Goal: Task Accomplishment & Management: Manage account settings

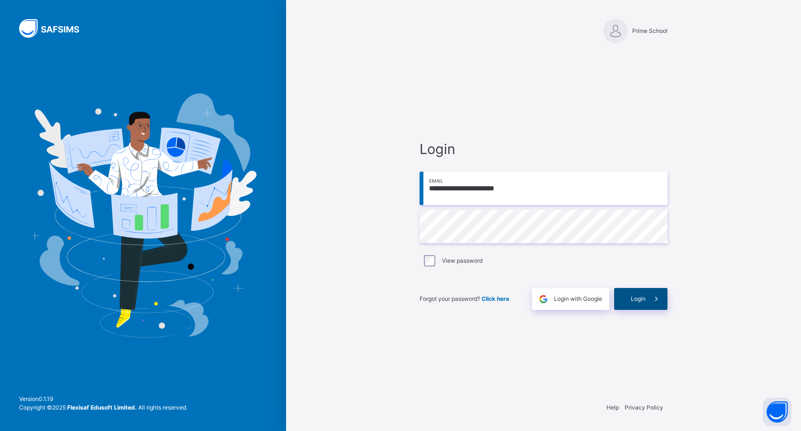
click at [633, 298] on span "Login" at bounding box center [637, 298] width 15 height 9
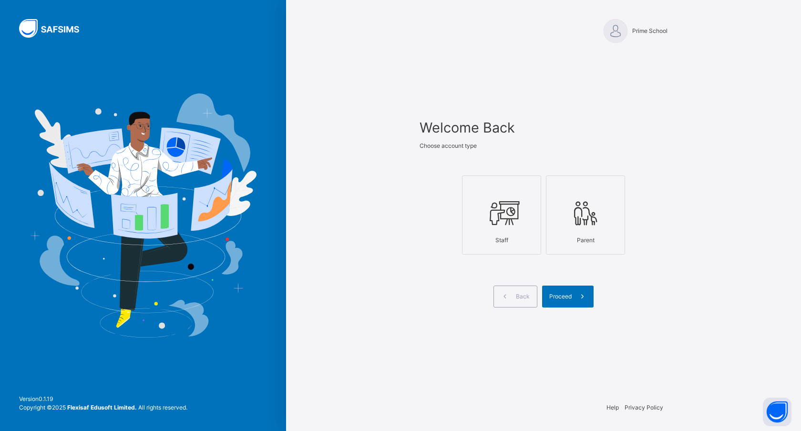
click at [500, 210] on icon at bounding box center [501, 213] width 33 height 36
click at [565, 297] on span "Proceed" at bounding box center [560, 296] width 22 height 9
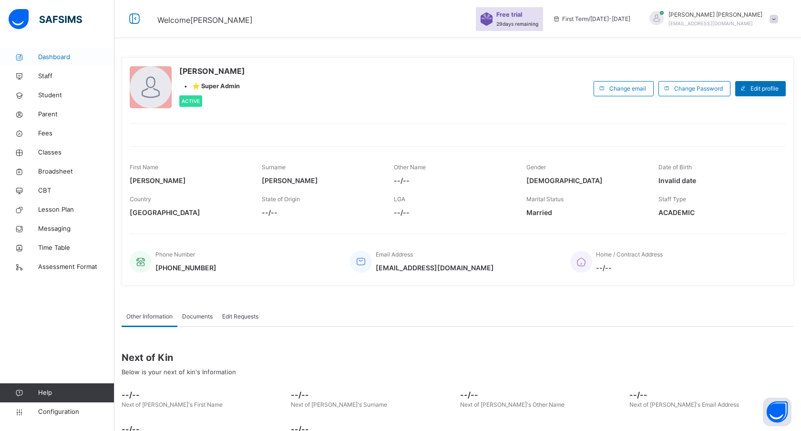
click at [49, 63] on link "Dashboard" at bounding box center [57, 57] width 114 height 19
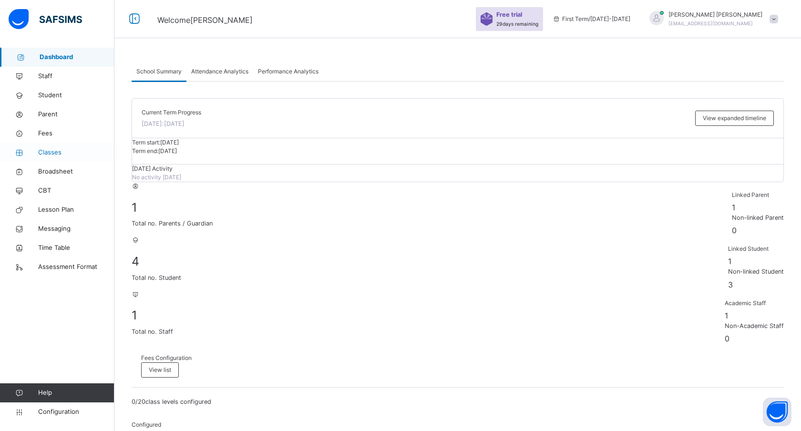
click at [52, 153] on span "Classes" at bounding box center [76, 153] width 76 height 10
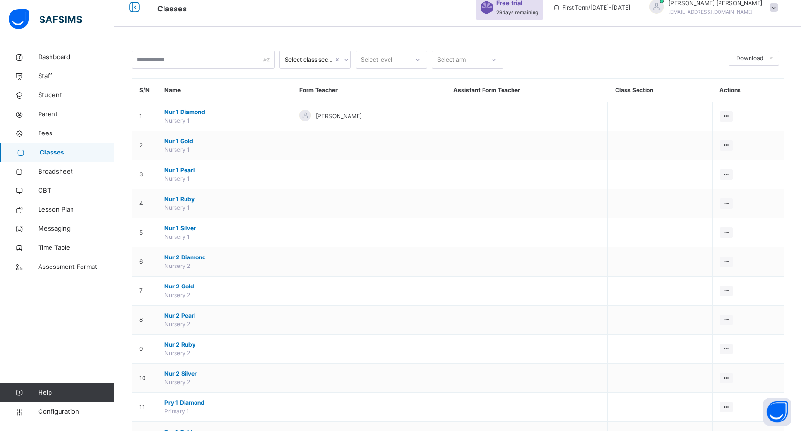
scroll to position [46, 0]
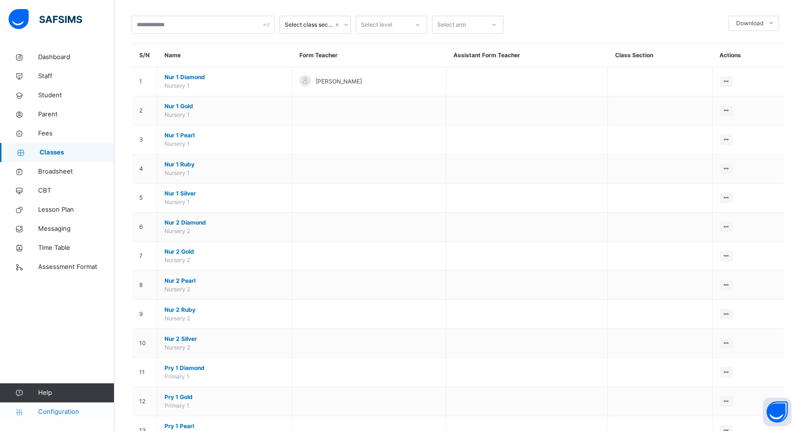
click at [51, 412] on span "Configuration" at bounding box center [76, 412] width 76 height 10
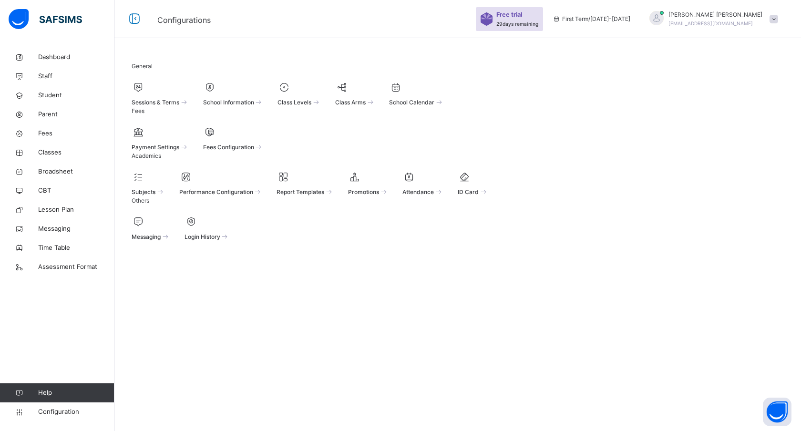
click at [375, 93] on div at bounding box center [355, 87] width 40 height 14
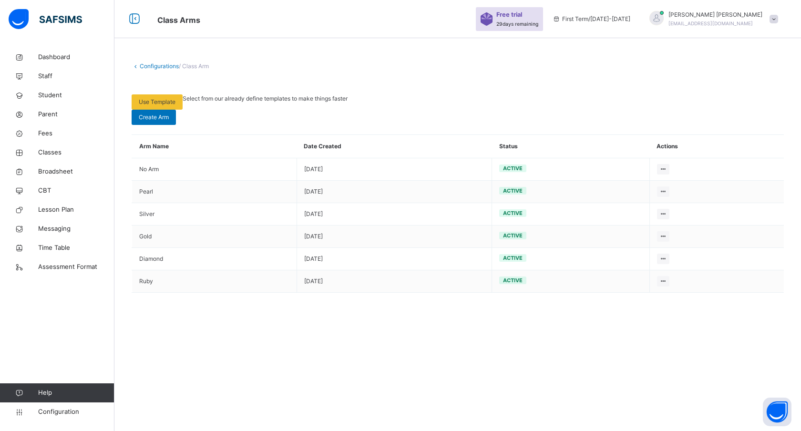
click at [141, 66] on link "Configurations" at bounding box center [159, 65] width 39 height 7
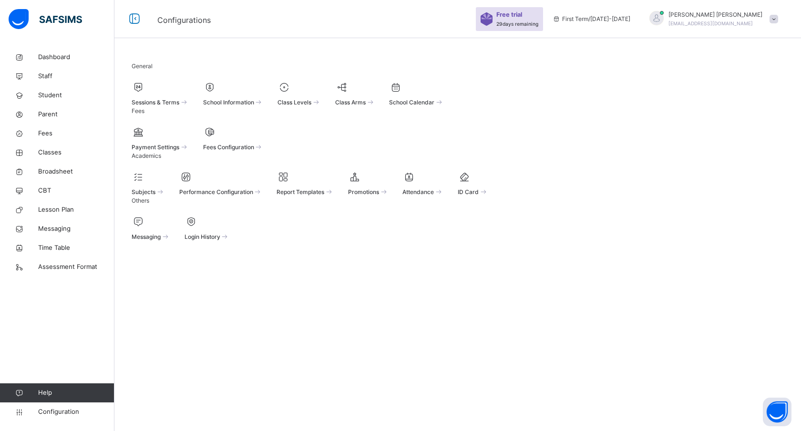
click at [321, 94] on div at bounding box center [298, 87] width 43 height 14
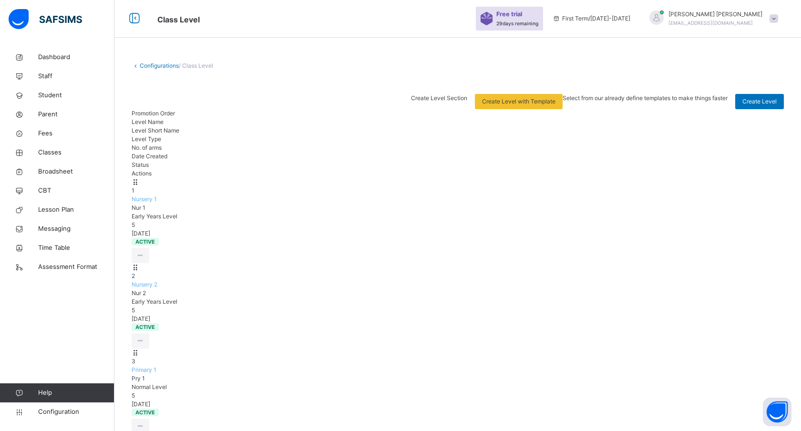
scroll to position [3, 0]
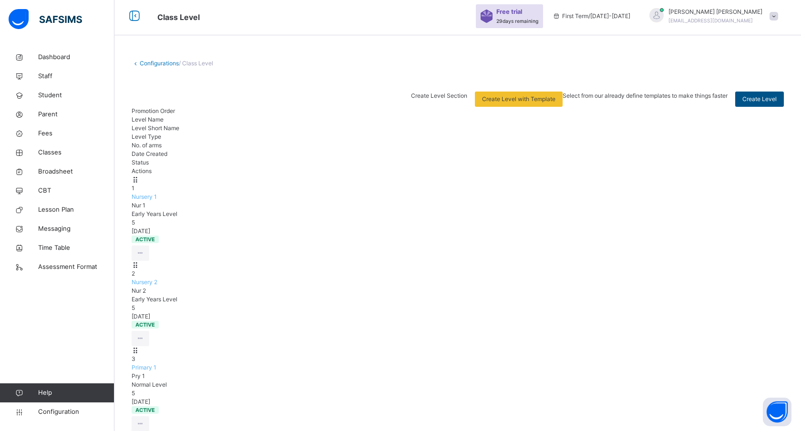
click at [764, 100] on span "Create Level" at bounding box center [759, 99] width 34 height 9
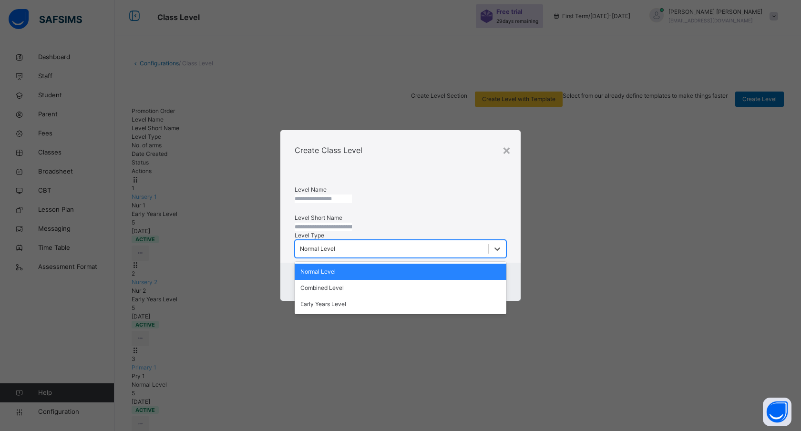
click at [335, 253] on div "Normal Level" at bounding box center [317, 248] width 35 height 9
click at [471, 252] on div "Level Type option Normal Level focused, 1 of 3. 3 results available. Use Up and…" at bounding box center [400, 244] width 212 height 27
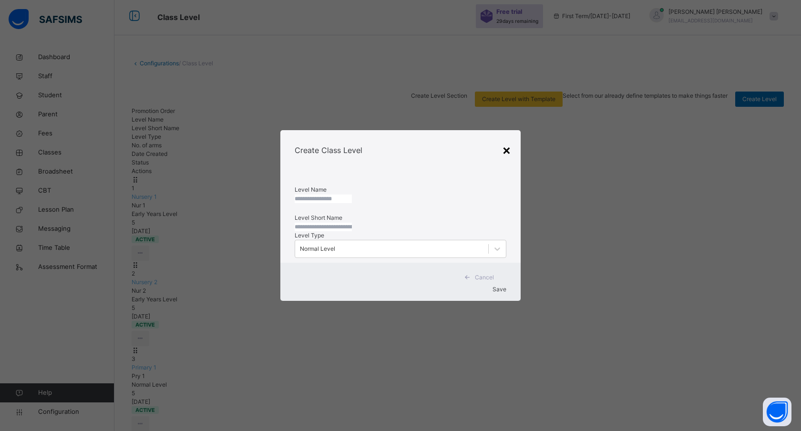
click at [505, 140] on div "×" at bounding box center [506, 150] width 9 height 20
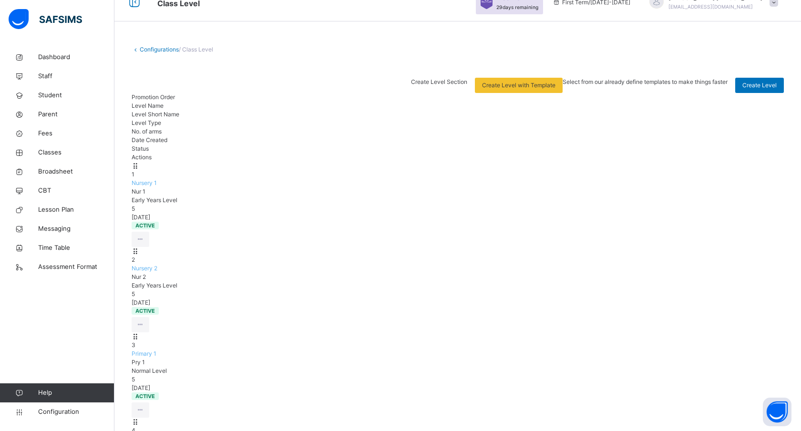
scroll to position [19, 0]
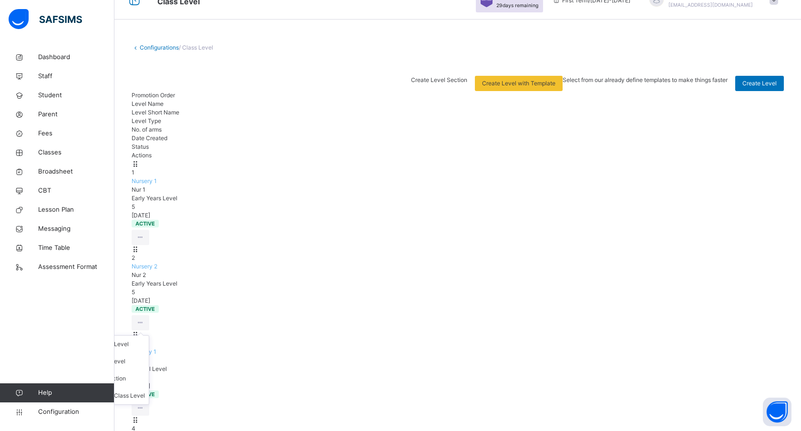
click at [149, 335] on ul "View Class Level Edit Class Level Move to section Deactivate Class Level" at bounding box center [106, 370] width 85 height 70
click at [331, 48] on div "Configurations / Class Level" at bounding box center [458, 47] width 652 height 9
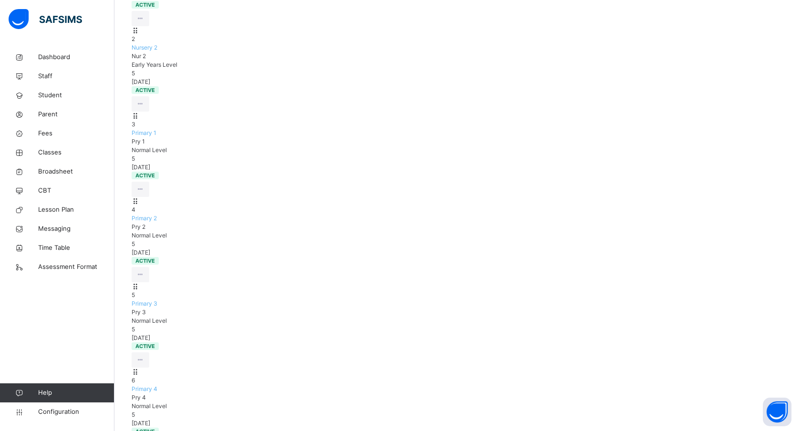
scroll to position [0, 0]
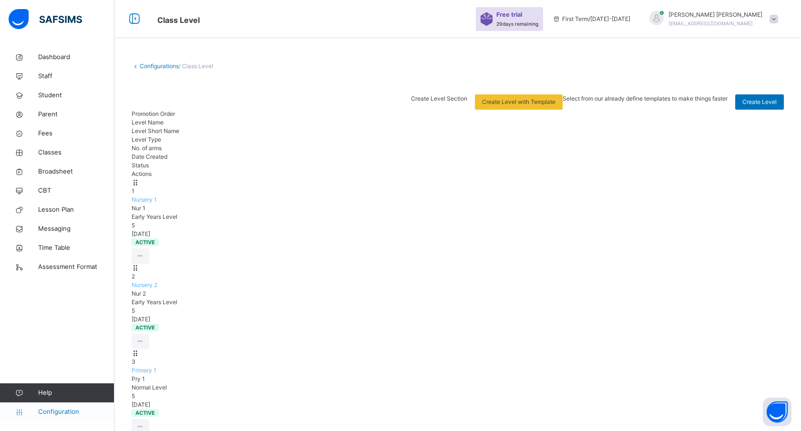
click at [53, 409] on span "Configuration" at bounding box center [76, 412] width 76 height 10
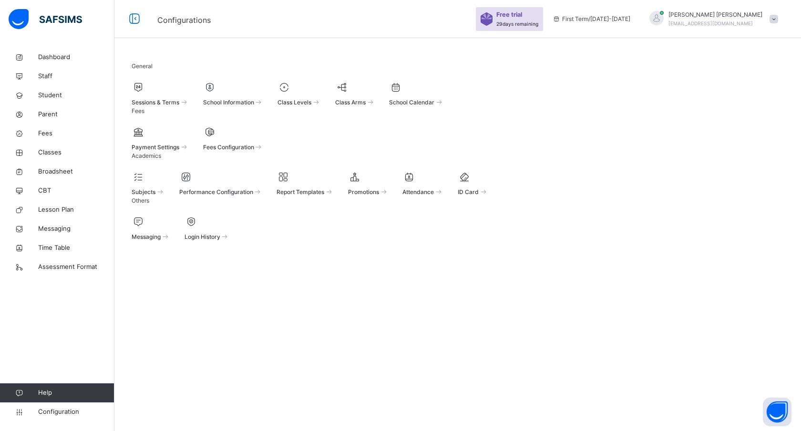
click at [342, 241] on div "Others Messaging Login History" at bounding box center [458, 218] width 652 height 45
click at [401, 152] on div "Payment Settings Fees Configuration" at bounding box center [458, 138] width 652 height 27
click at [417, 152] on div "Payment Settings Fees Configuration" at bounding box center [458, 138] width 652 height 27
drag, startPoint x: 130, startPoint y: 126, endPoint x: 323, endPoint y: 122, distance: 193.0
click at [323, 122] on div "General Sessions & Terms School Information Class Levels Class Arms School Cale…" at bounding box center [457, 152] width 686 height 208
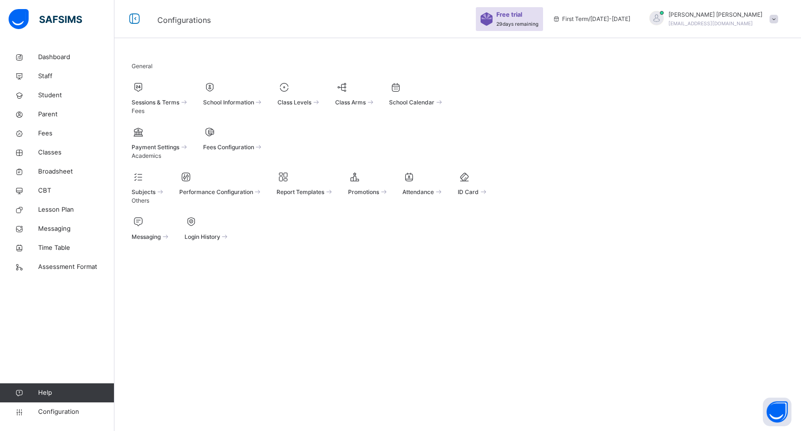
click at [434, 137] on div "General Sessions & Terms School Information Class Levels Class Arms School Cale…" at bounding box center [457, 152] width 686 height 208
click at [46, 150] on span "Classes" at bounding box center [76, 153] width 76 height 10
click at [60, 169] on span "Broadsheet" at bounding box center [76, 172] width 76 height 10
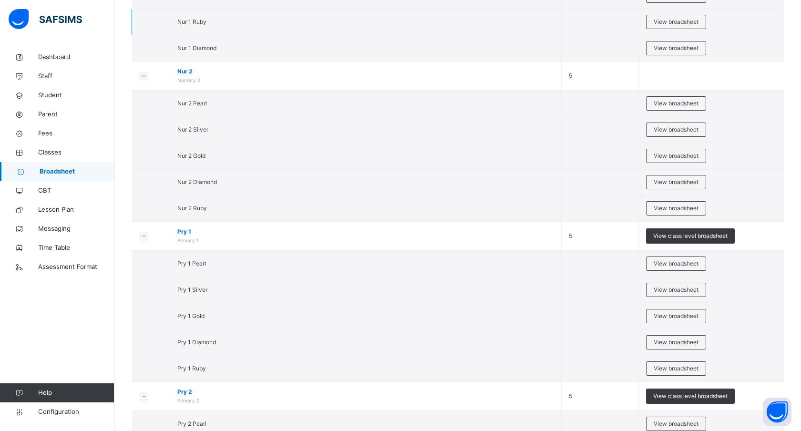
scroll to position [209, 0]
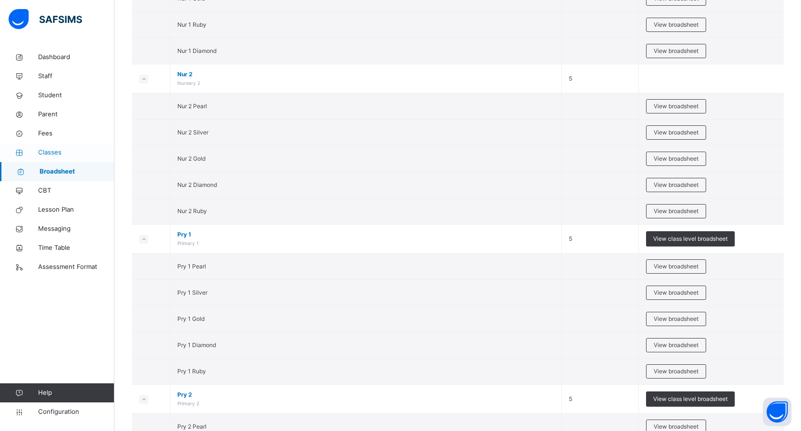
click at [47, 150] on span "Classes" at bounding box center [76, 153] width 76 height 10
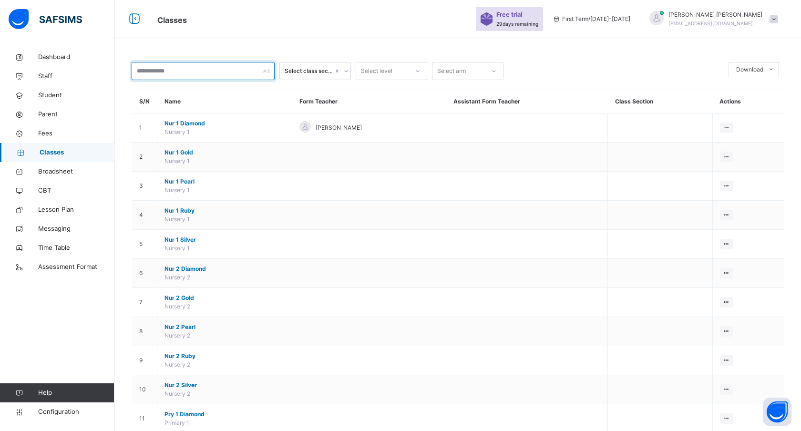
click at [168, 76] on input "text" at bounding box center [203, 71] width 143 height 18
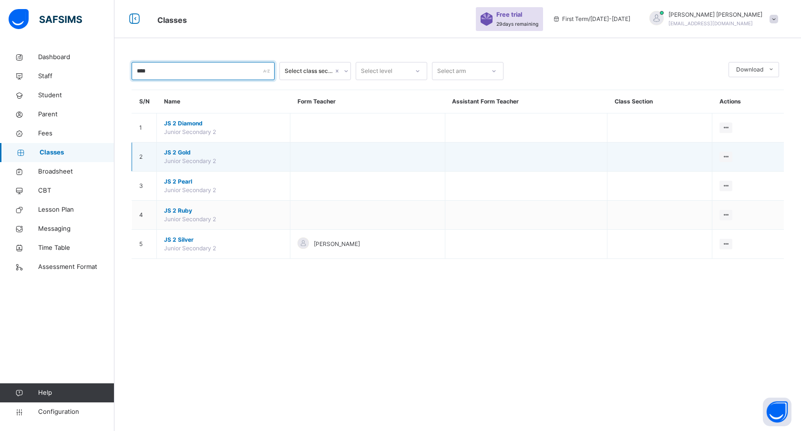
type input "****"
click at [184, 153] on span "JS 2 Gold" at bounding box center [223, 152] width 119 height 9
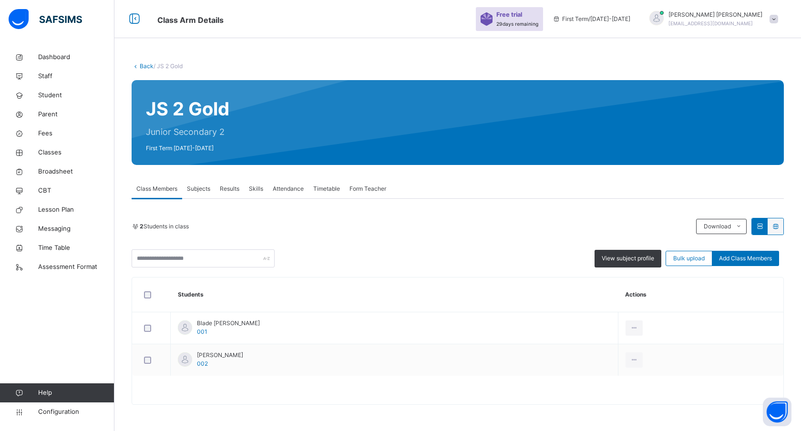
click at [201, 190] on span "Subjects" at bounding box center [198, 188] width 23 height 9
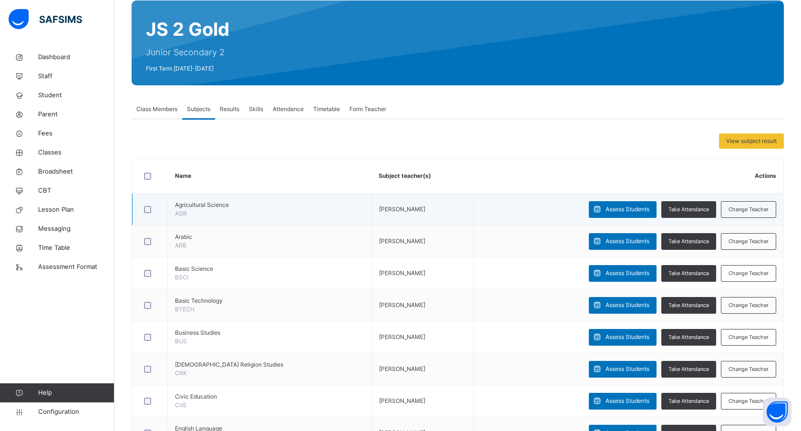
scroll to position [81, 0]
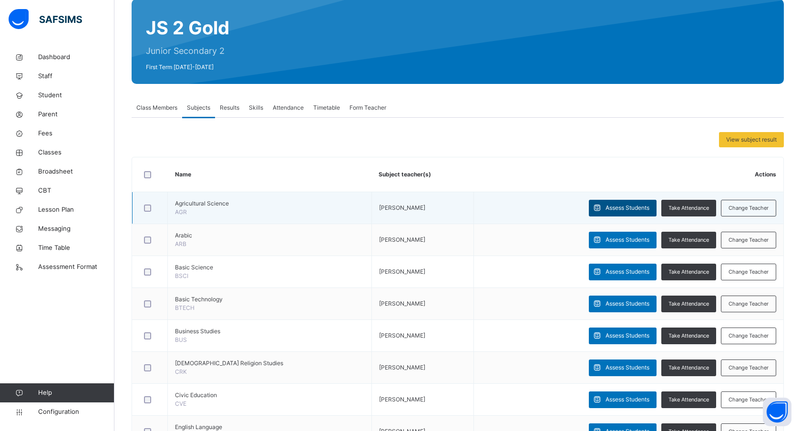
click at [620, 205] on span "Assess Students" at bounding box center [627, 207] width 44 height 9
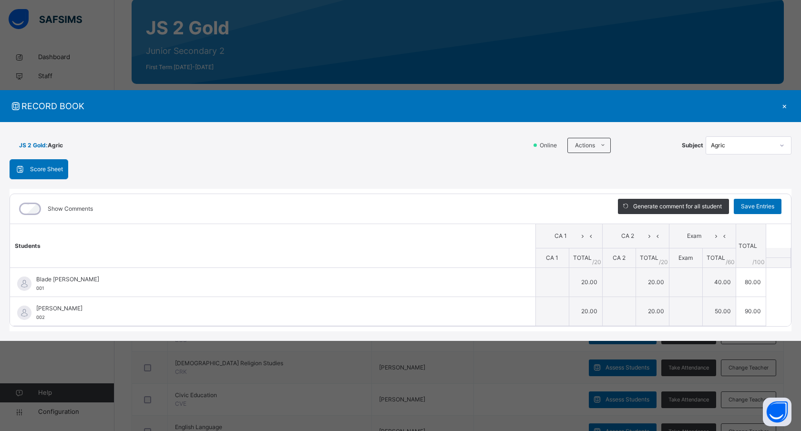
type input "**"
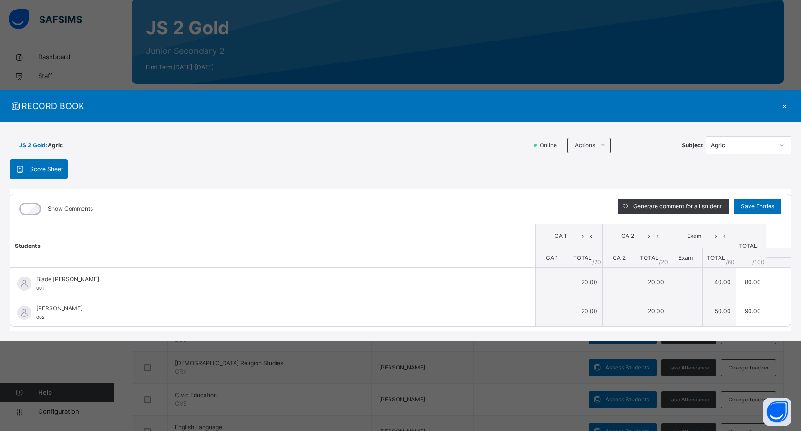
type input "**"
click at [784, 105] on div "×" at bounding box center [784, 106] width 14 height 13
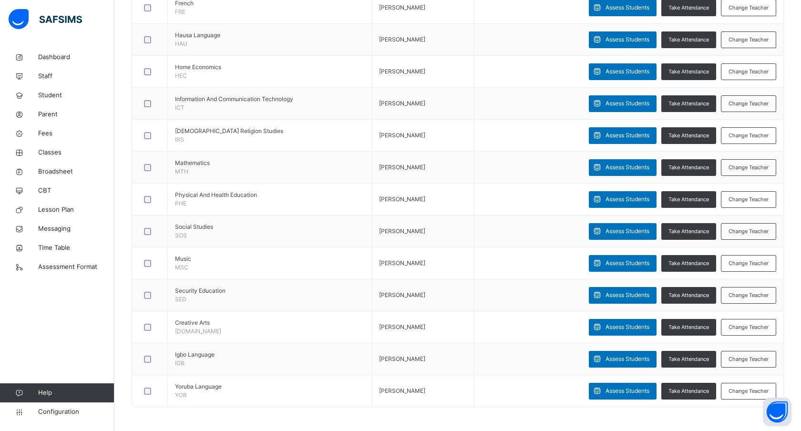
scroll to position [0, 0]
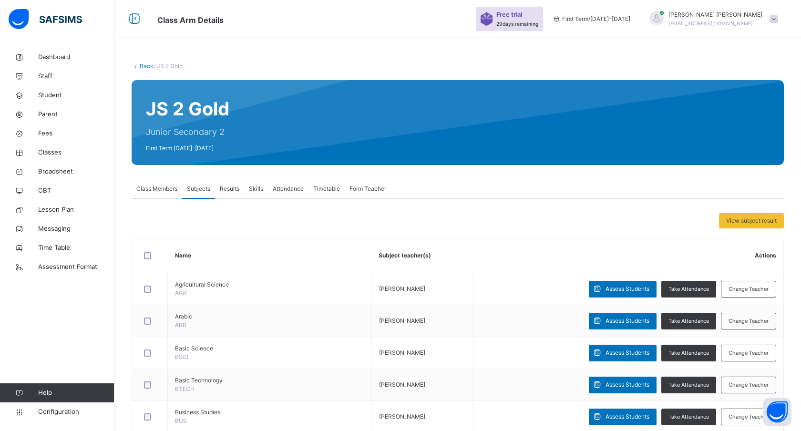
click at [232, 187] on span "Results" at bounding box center [230, 188] width 20 height 9
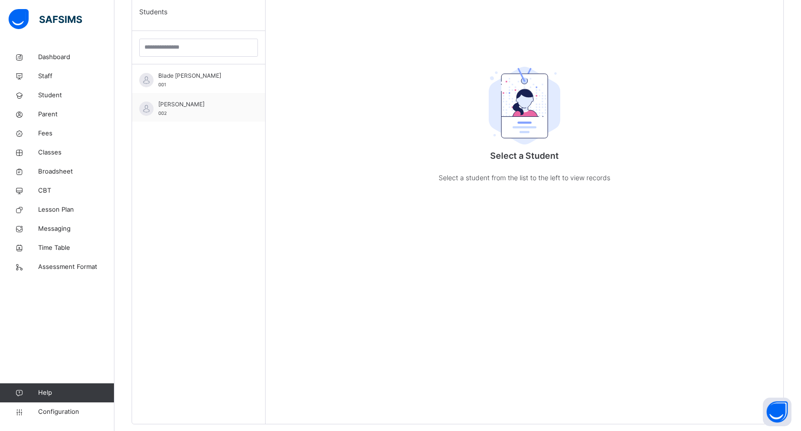
scroll to position [256, 0]
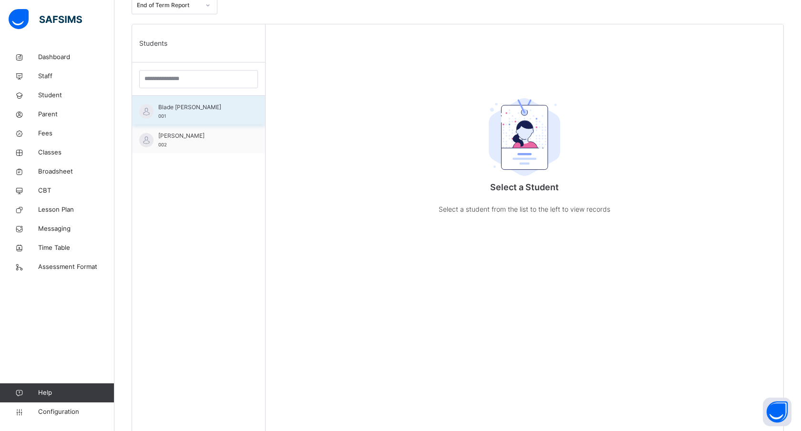
click at [189, 111] on span "Blade [PERSON_NAME]" at bounding box center [200, 107] width 85 height 9
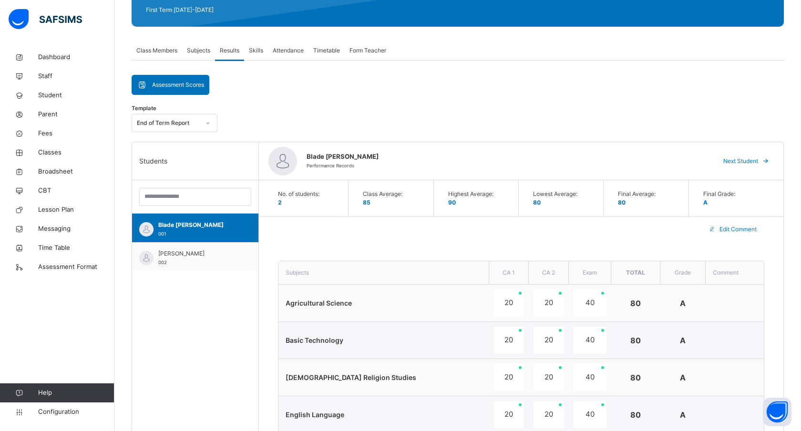
scroll to position [132, 0]
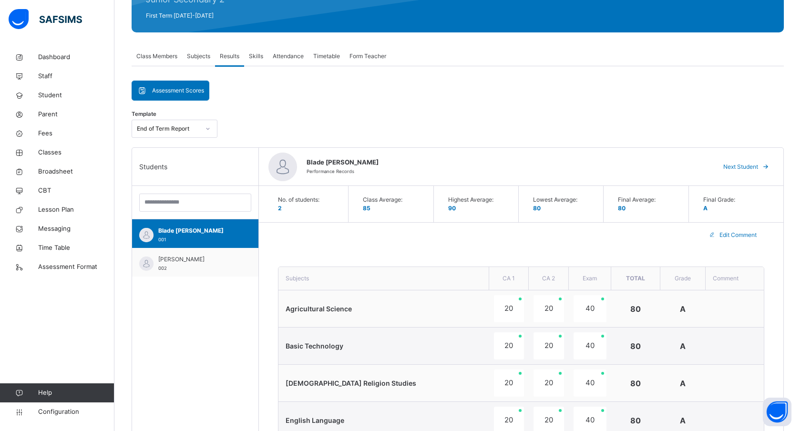
click at [148, 55] on span "Class Members" at bounding box center [156, 56] width 41 height 9
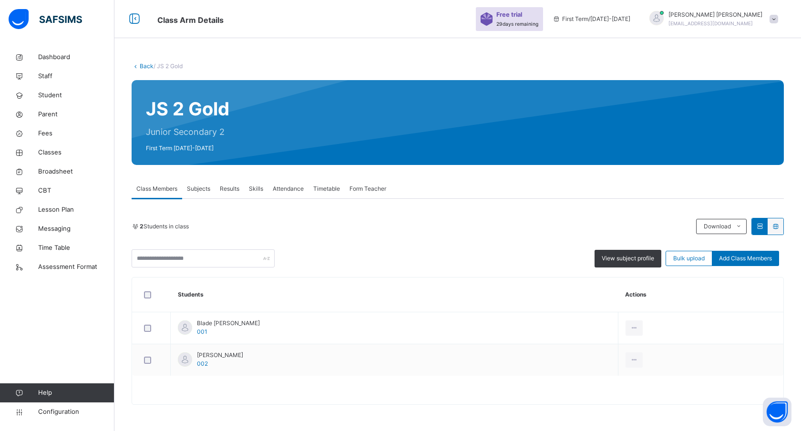
click at [257, 189] on span "Skills" at bounding box center [256, 188] width 14 height 9
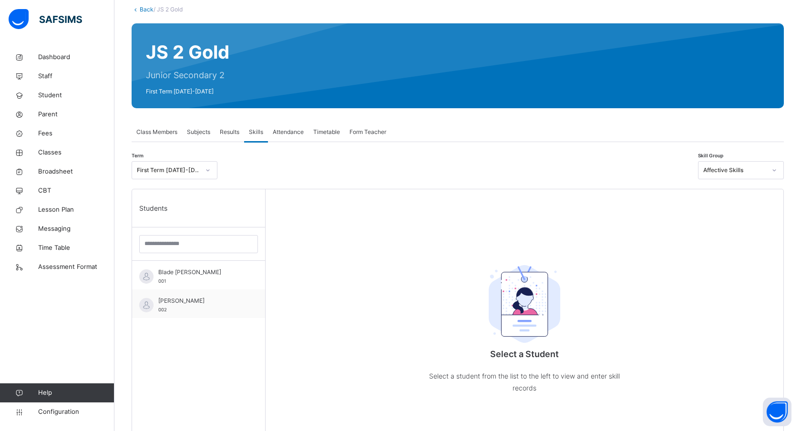
scroll to position [36, 0]
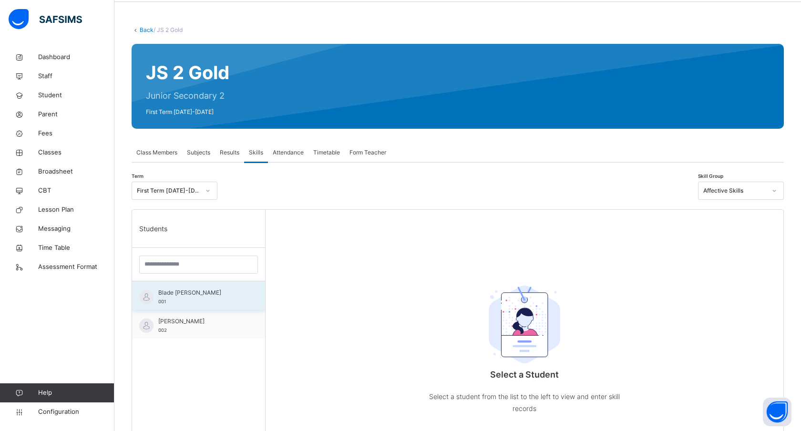
click at [196, 302] on div "Blade [PERSON_NAME] 001" at bounding box center [200, 296] width 85 height 17
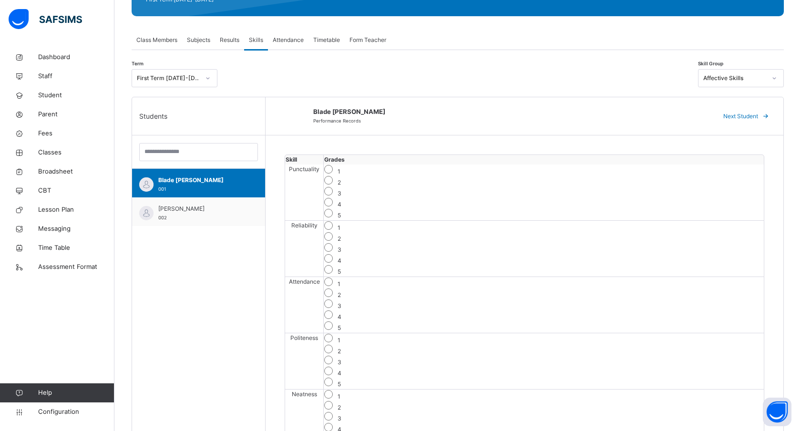
scroll to position [151, 0]
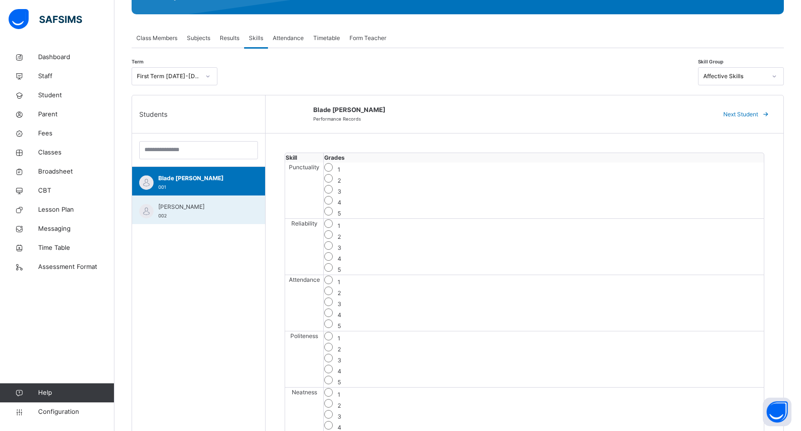
click at [176, 215] on div "[PERSON_NAME] 002" at bounding box center [200, 211] width 85 height 17
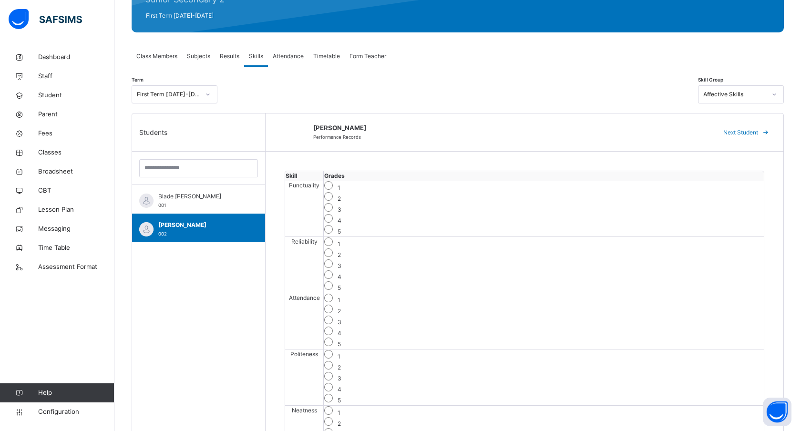
scroll to position [117, 0]
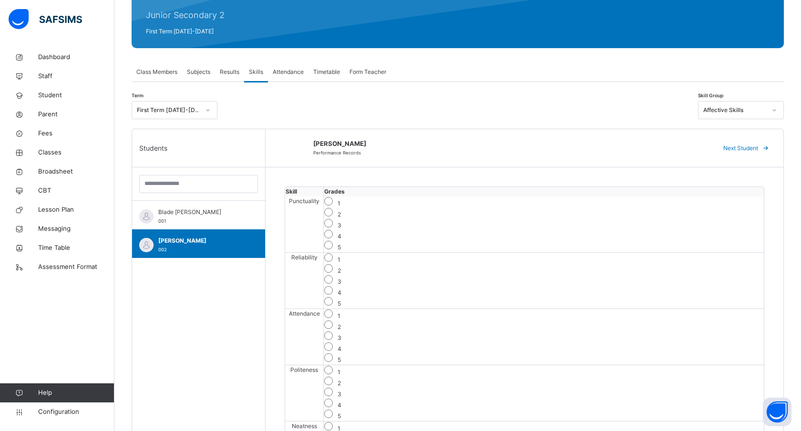
click at [227, 71] on span "Results" at bounding box center [230, 72] width 20 height 9
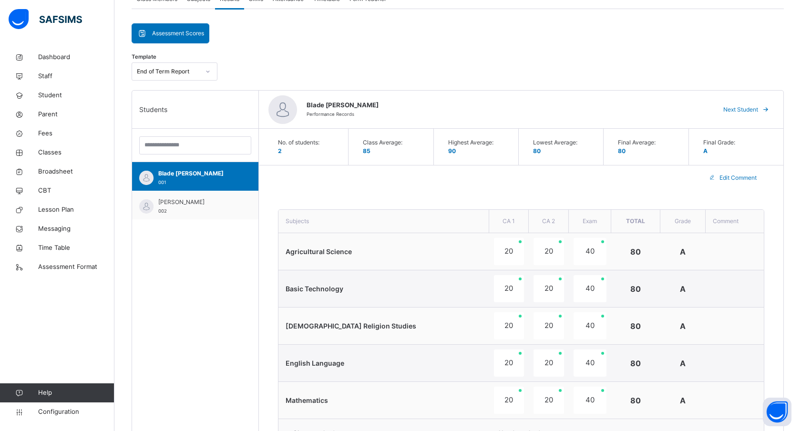
scroll to position [211, 0]
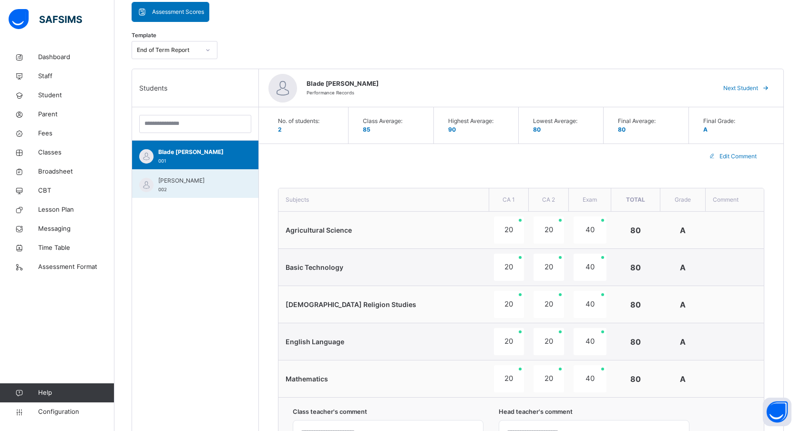
click at [163, 187] on span "002" at bounding box center [162, 189] width 9 height 5
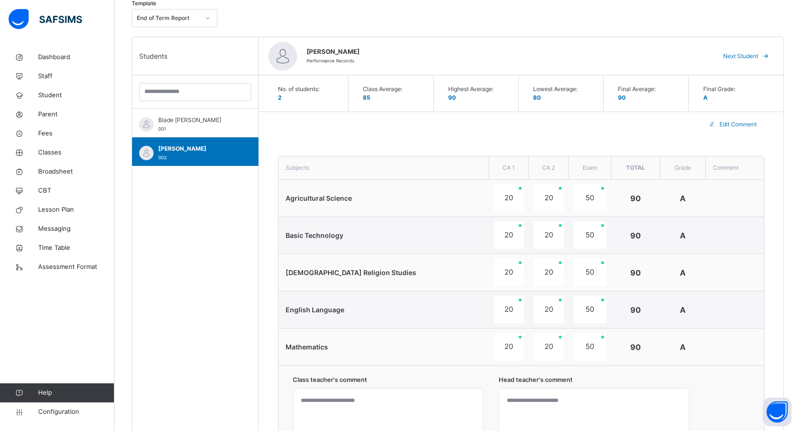
scroll to position [242, 0]
click at [56, 414] on span "Configuration" at bounding box center [76, 412] width 76 height 10
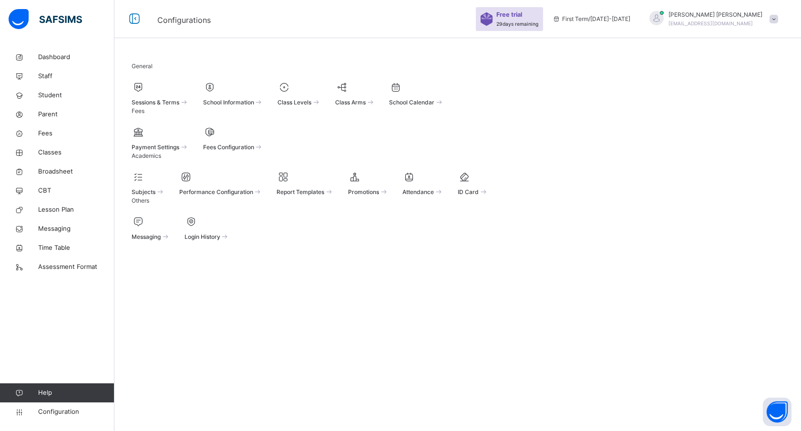
click at [256, 142] on span at bounding box center [233, 140] width 61 height 2
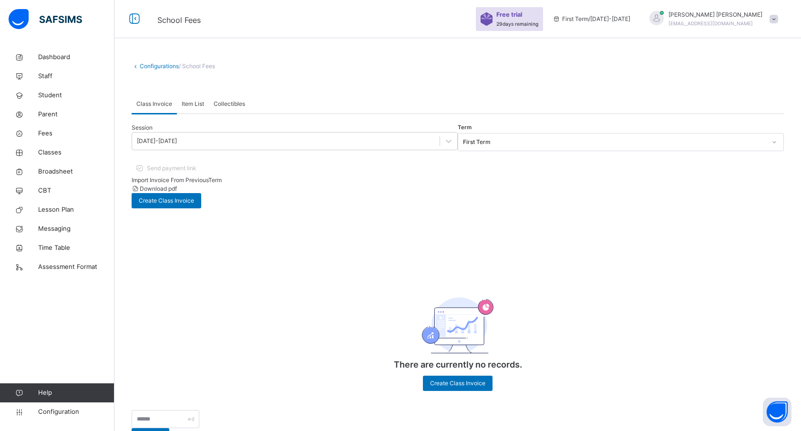
click at [145, 63] on link "Configurations" at bounding box center [159, 65] width 39 height 7
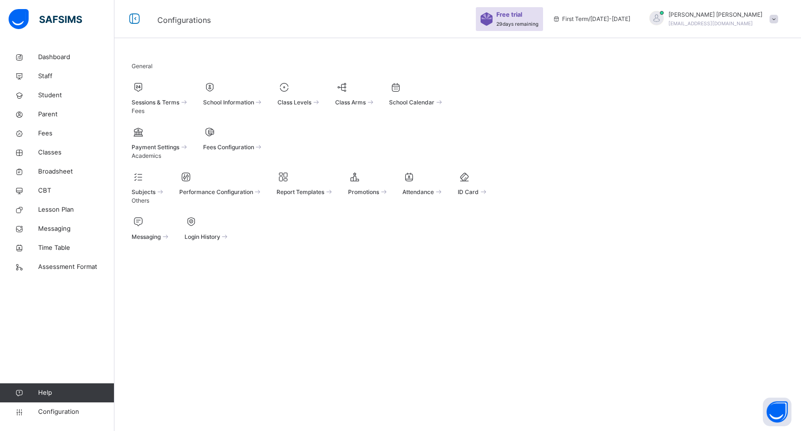
click at [405, 152] on div "Payment Settings Fees Configuration" at bounding box center [458, 138] width 652 height 27
click at [426, 255] on div "General Sessions & Terms School Information Class Levels Class Arms School Cale…" at bounding box center [457, 152] width 686 height 208
click at [423, 152] on div "Payment Settings Fees Configuration" at bounding box center [458, 138] width 652 height 27
click at [386, 367] on div "General Sessions & Terms School Information Class Levels Class Arms School Cale…" at bounding box center [457, 215] width 686 height 431
click at [426, 152] on div "Payment Settings Fees Configuration" at bounding box center [458, 138] width 652 height 27
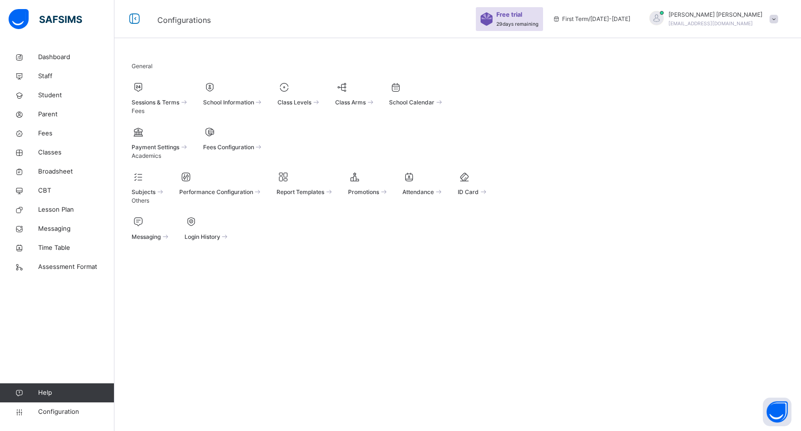
click at [376, 348] on div "General Sessions & Terms School Information Class Levels Class Arms School Cale…" at bounding box center [457, 215] width 686 height 431
click at [459, 135] on div "General Sessions & Terms School Information Class Levels Class Arms School Cale…" at bounding box center [457, 152] width 686 height 208
click at [43, 132] on span "Fees" at bounding box center [76, 134] width 76 height 10
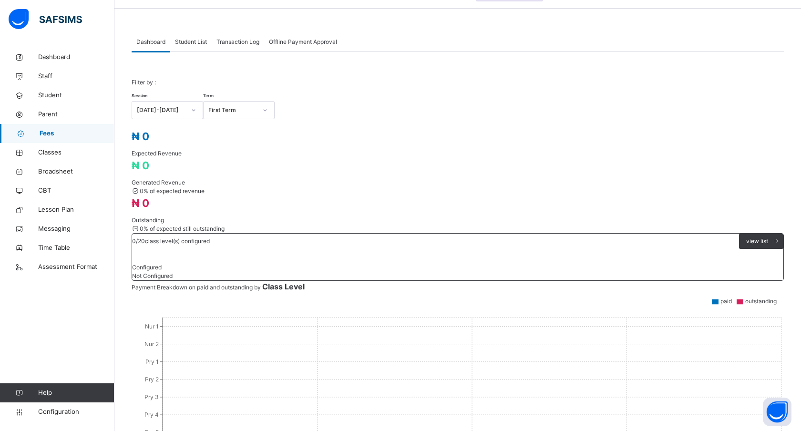
scroll to position [17, 0]
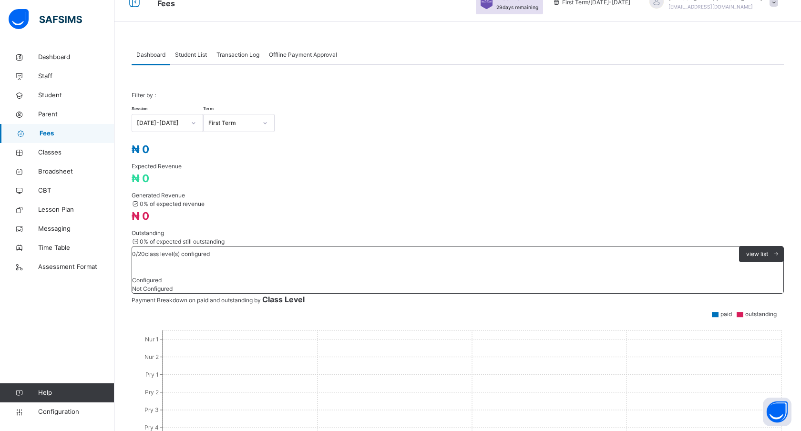
click at [202, 51] on span "Student List" at bounding box center [191, 55] width 32 height 9
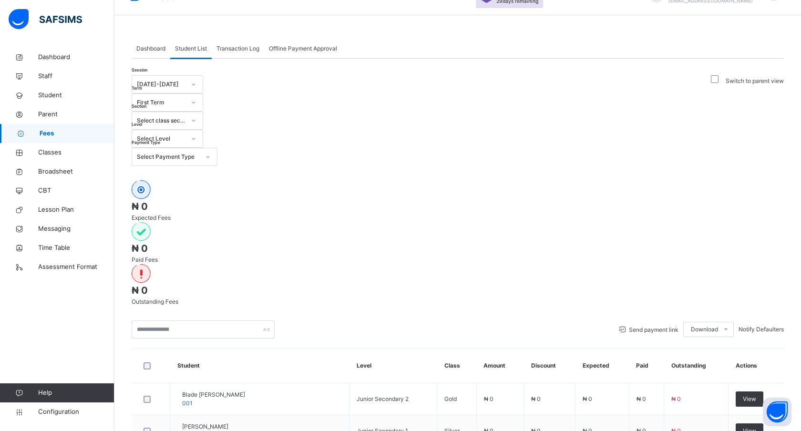
scroll to position [0, 0]
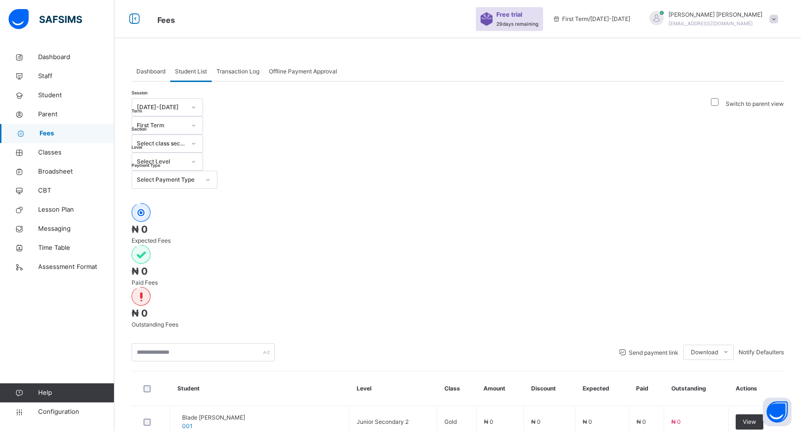
click at [572, 85] on div "Session [DATE]-[DATE] Term First Term Section Select class section Level Select…" at bounding box center [458, 328] width 652 height 495
click at [57, 293] on div "Dashboard Staff Student Parent Fees Classes Broadsheet CBT Lesson Plan Messagin…" at bounding box center [57, 234] width 114 height 393
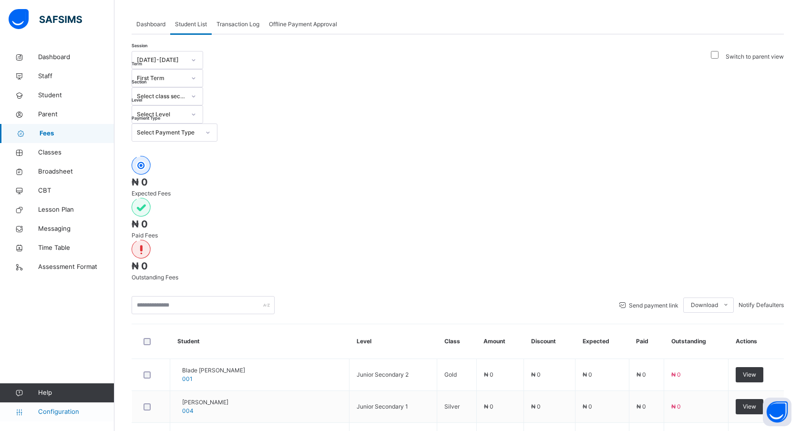
click at [55, 409] on span "Configuration" at bounding box center [76, 412] width 76 height 10
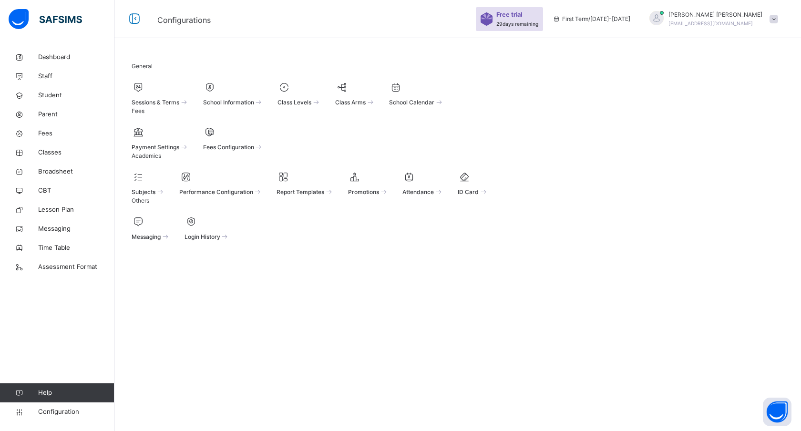
click at [176, 151] on span "Payment Settings" at bounding box center [156, 146] width 48 height 7
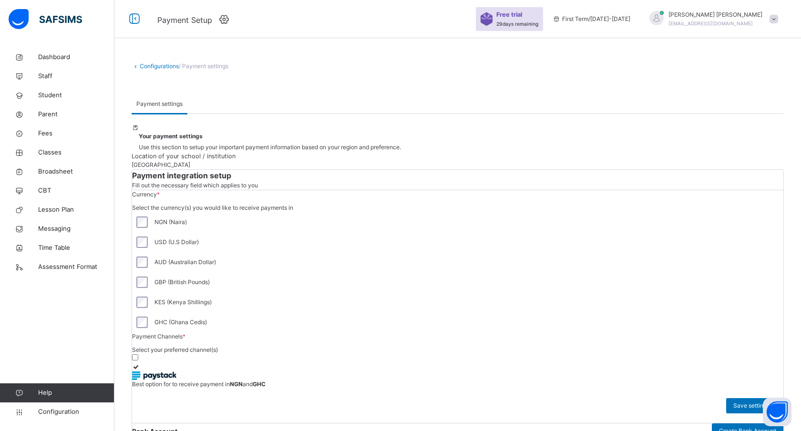
click at [535, 22] on span "29 days remaining" at bounding box center [517, 24] width 42 height 6
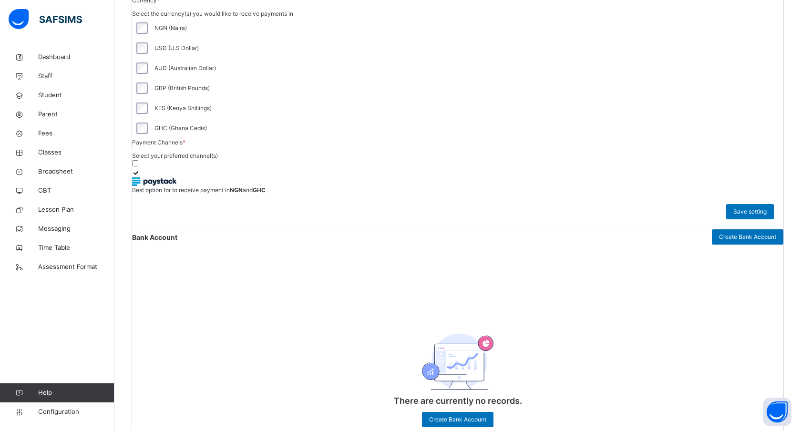
scroll to position [198, 0]
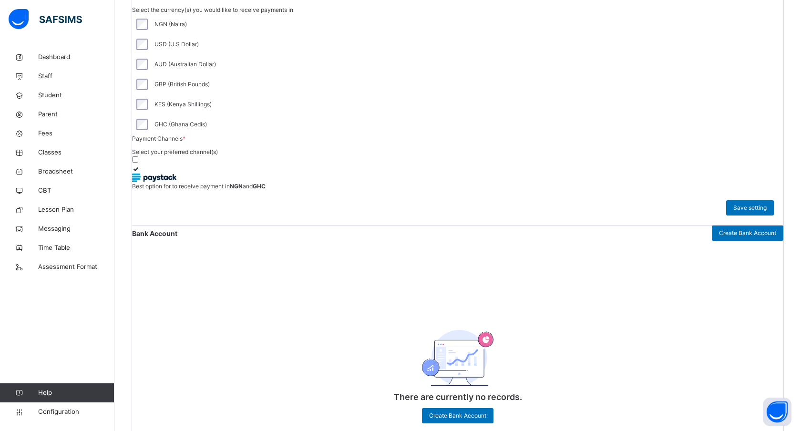
click at [40, 390] on span "Help" at bounding box center [76, 393] width 76 height 10
click at [19, 390] on icon at bounding box center [19, 392] width 38 height 7
click at [48, 393] on span "Help" at bounding box center [76, 393] width 76 height 10
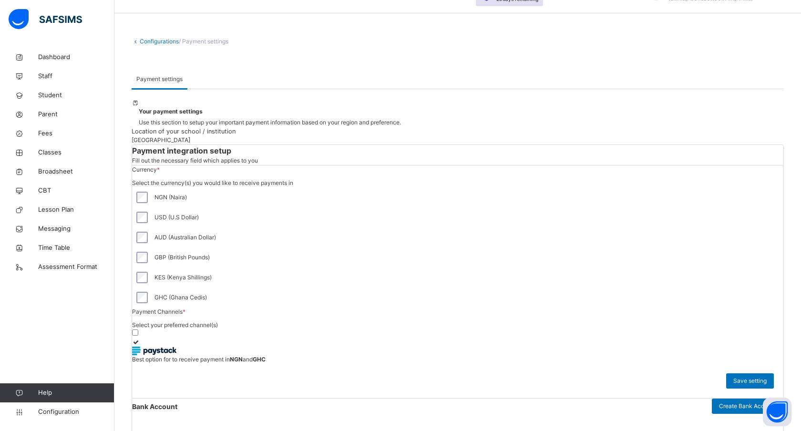
scroll to position [0, 0]
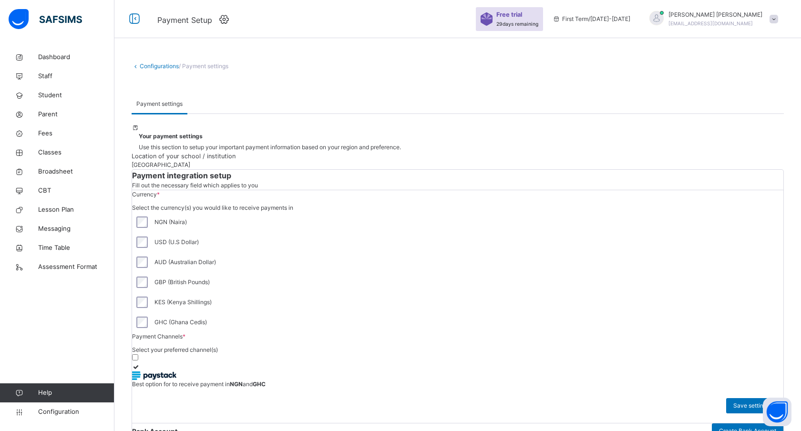
click at [152, 65] on link "Configurations" at bounding box center [159, 65] width 39 height 7
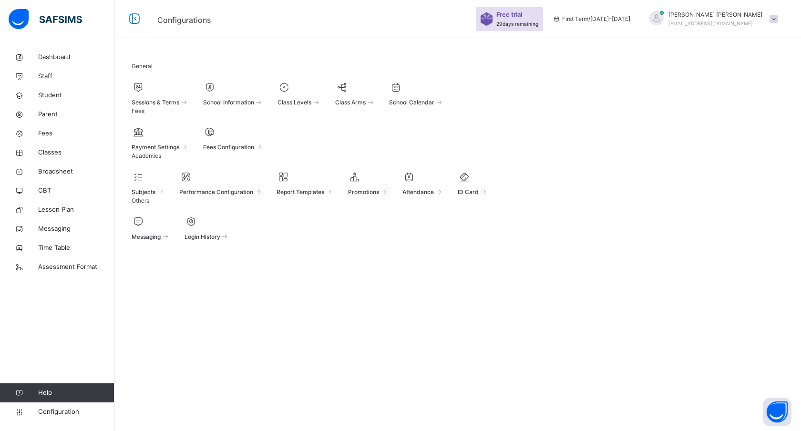
click at [758, 20] on div "[PERSON_NAME] [EMAIL_ADDRESS][DOMAIN_NAME]" at bounding box center [715, 18] width 94 height 17
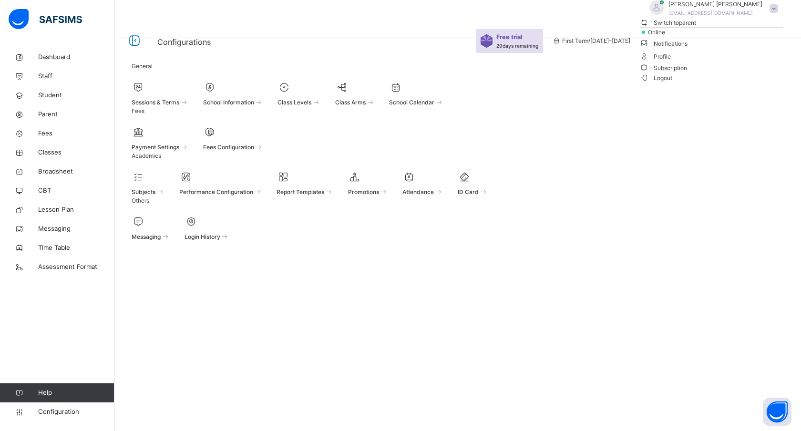
click at [743, 72] on li "Subscription" at bounding box center [710, 67] width 143 height 10
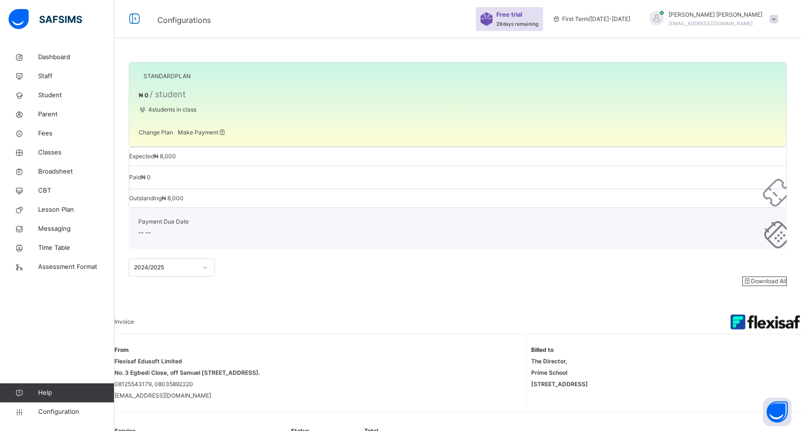
click at [765, 17] on div "[PERSON_NAME] [EMAIL_ADDRESS][DOMAIN_NAME]" at bounding box center [710, 18] width 143 height 17
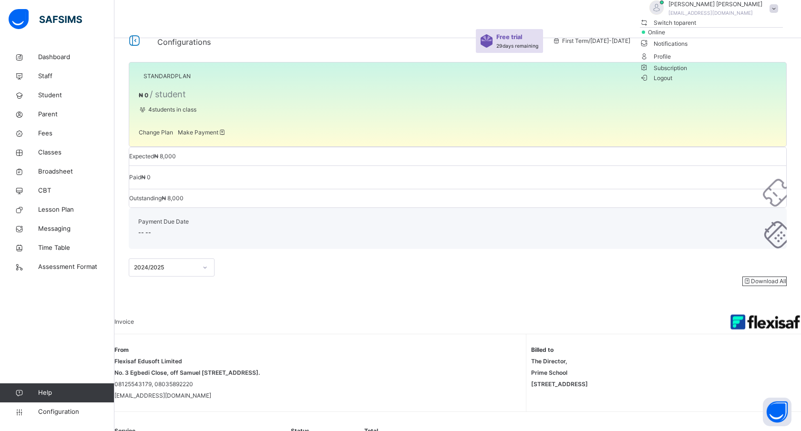
click at [687, 71] on span "Subscription" at bounding box center [663, 67] width 48 height 7
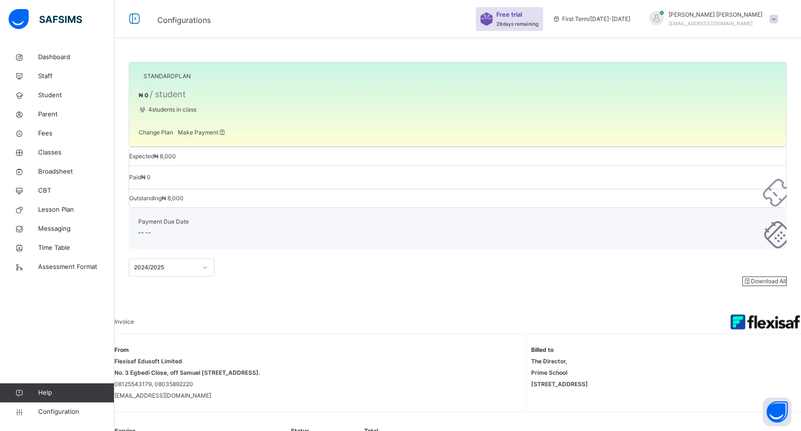
click at [165, 136] on span "Change Plan" at bounding box center [156, 132] width 34 height 7
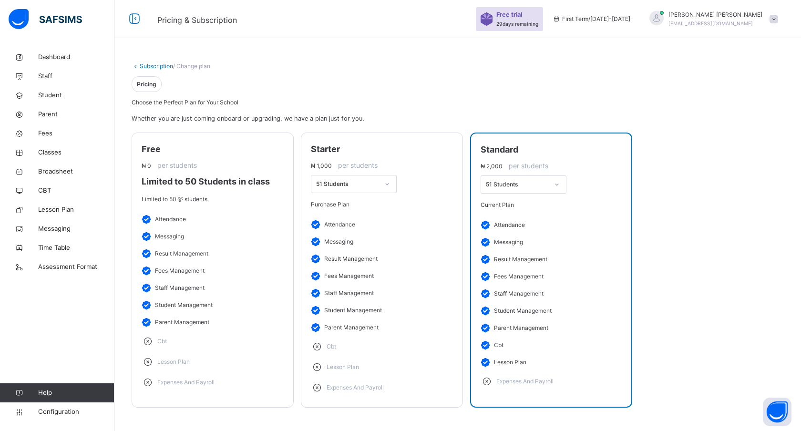
scroll to position [41, 0]
click at [349, 203] on span "Purchase Plan" at bounding box center [330, 203] width 39 height 7
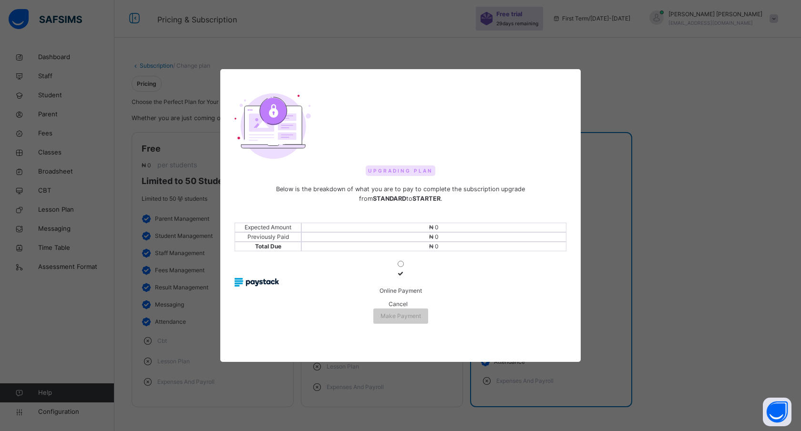
click at [388, 307] on span "Cancel" at bounding box center [397, 303] width 19 height 7
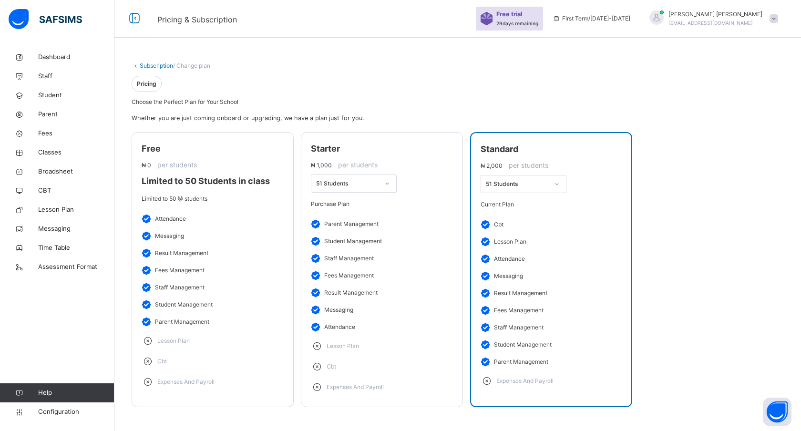
scroll to position [0, 0]
click at [616, 76] on div "Subscription / Change plan Pricing Choose the Perfect Plan for Your School Whet…" at bounding box center [457, 240] width 686 height 384
click at [190, 96] on span at bounding box center [458, 94] width 652 height 10
click at [227, 230] on li "messaging" at bounding box center [213, 235] width 142 height 17
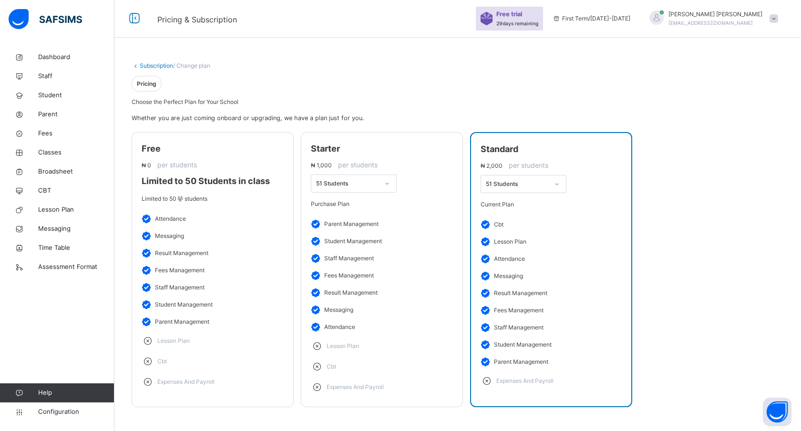
click at [383, 142] on div "starter" at bounding box center [382, 148] width 142 height 13
click at [61, 52] on span "Dashboard" at bounding box center [76, 57] width 76 height 10
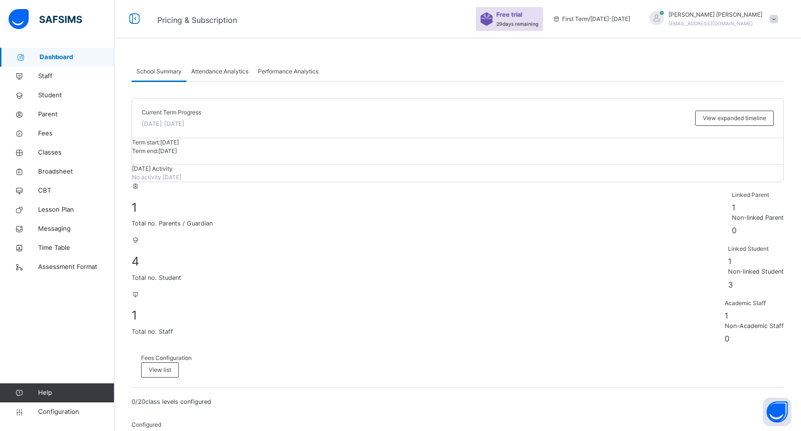
click at [65, 31] on div at bounding box center [57, 19] width 114 height 38
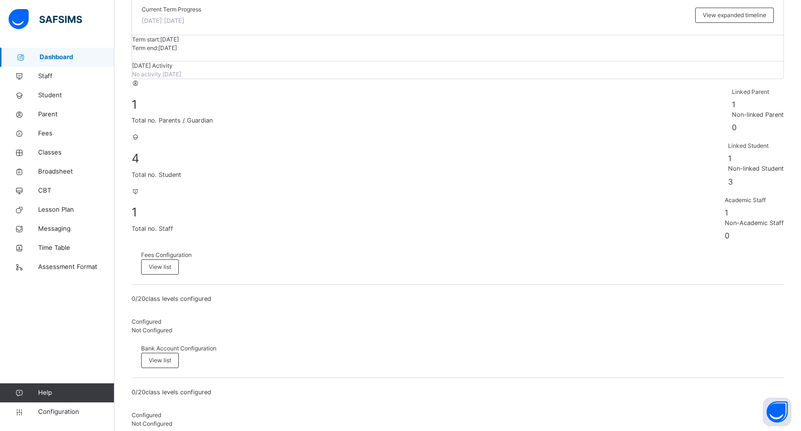
scroll to position [103, 0]
click at [41, 132] on span "Fees" at bounding box center [76, 134] width 76 height 10
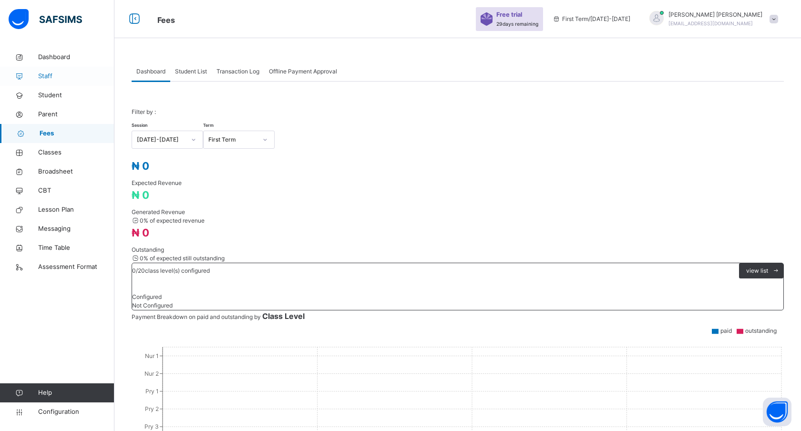
click at [50, 74] on span "Staff" at bounding box center [76, 76] width 76 height 10
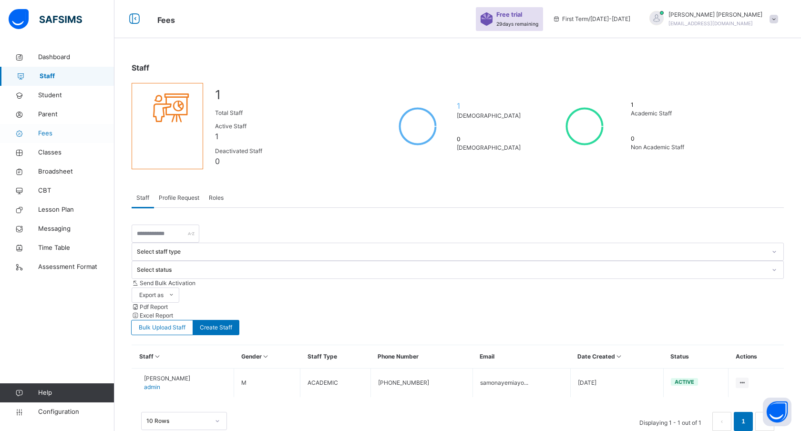
click at [44, 126] on link "Fees" at bounding box center [57, 133] width 114 height 19
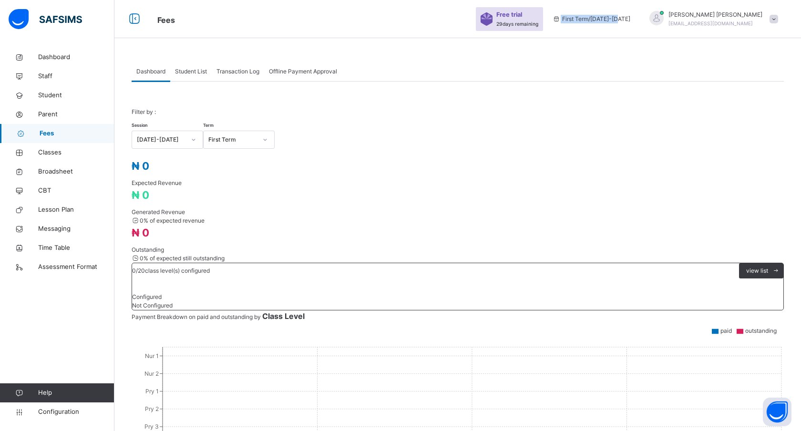
drag, startPoint x: 587, startPoint y: 16, endPoint x: 660, endPoint y: 17, distance: 73.9
click at [635, 17] on div "First Term / [DATE]-[DATE]" at bounding box center [591, 19] width 87 height 38
click at [619, 12] on div "First Term / [DATE]-[DATE]" at bounding box center [591, 19] width 87 height 38
click at [61, 270] on span "Assessment Format" at bounding box center [76, 267] width 76 height 10
